Goal: Information Seeking & Learning: Learn about a topic

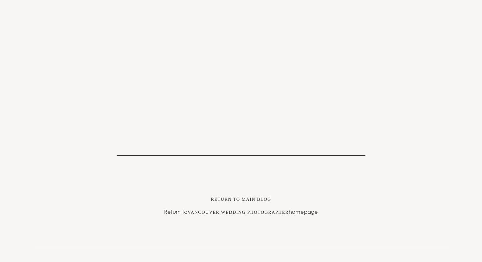
scroll to position [5440, 0]
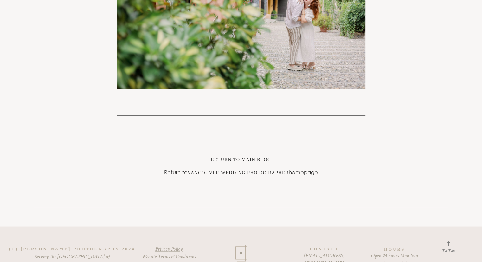
click at [283, 170] on link "Vancouver Wedding Photographer" at bounding box center [238, 172] width 101 height 5
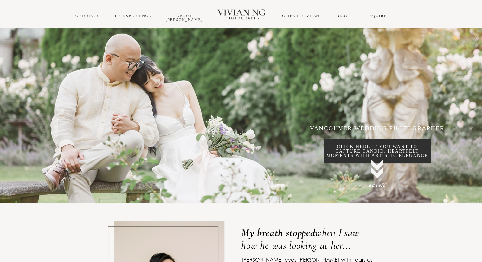
click at [90, 16] on link "WEDDINGS" at bounding box center [87, 16] width 25 height 4
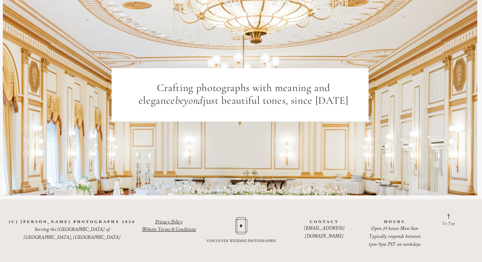
scroll to position [5047, 0]
